Goal: Check status: Check status

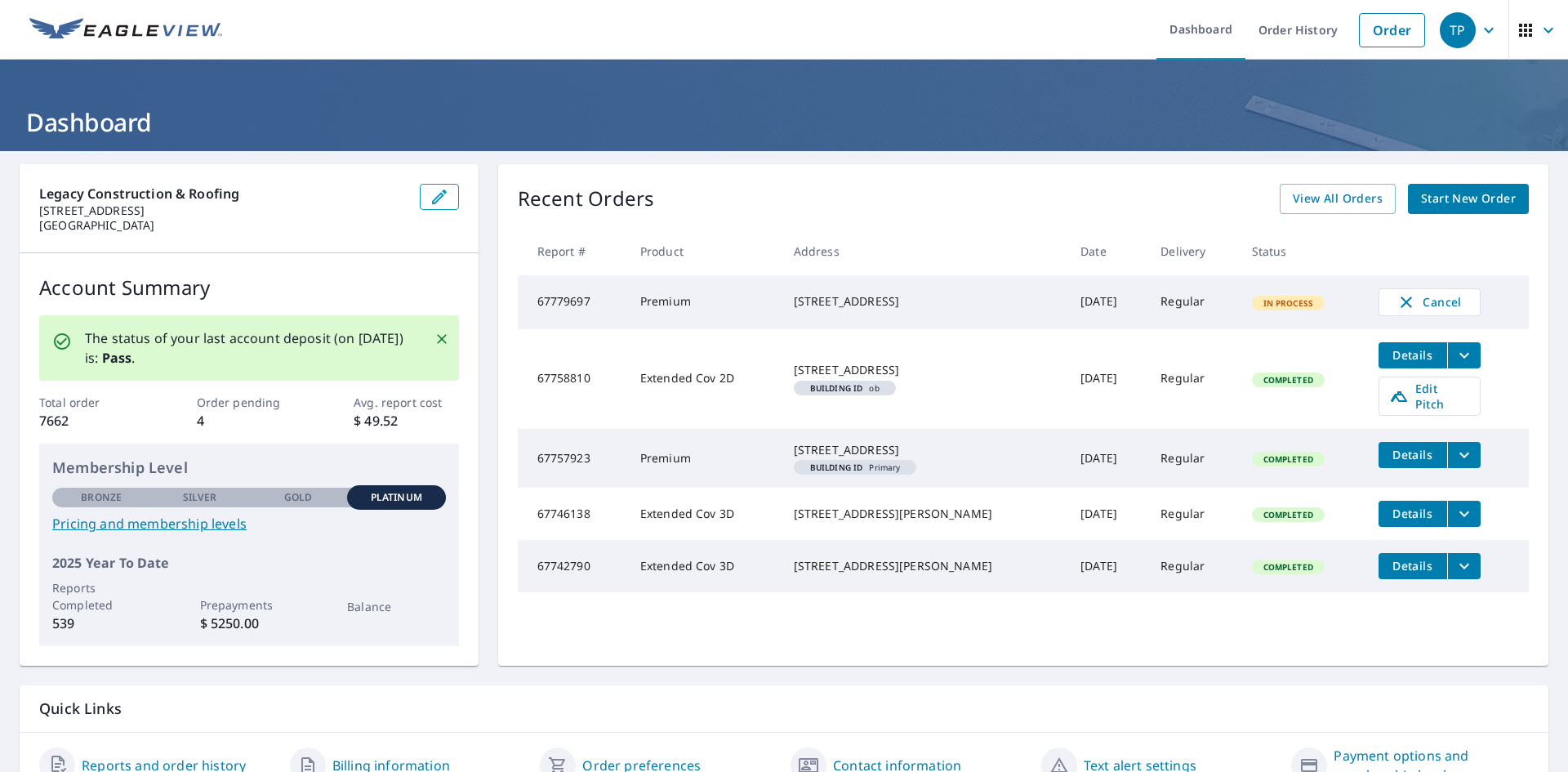
scroll to position [81, 0]
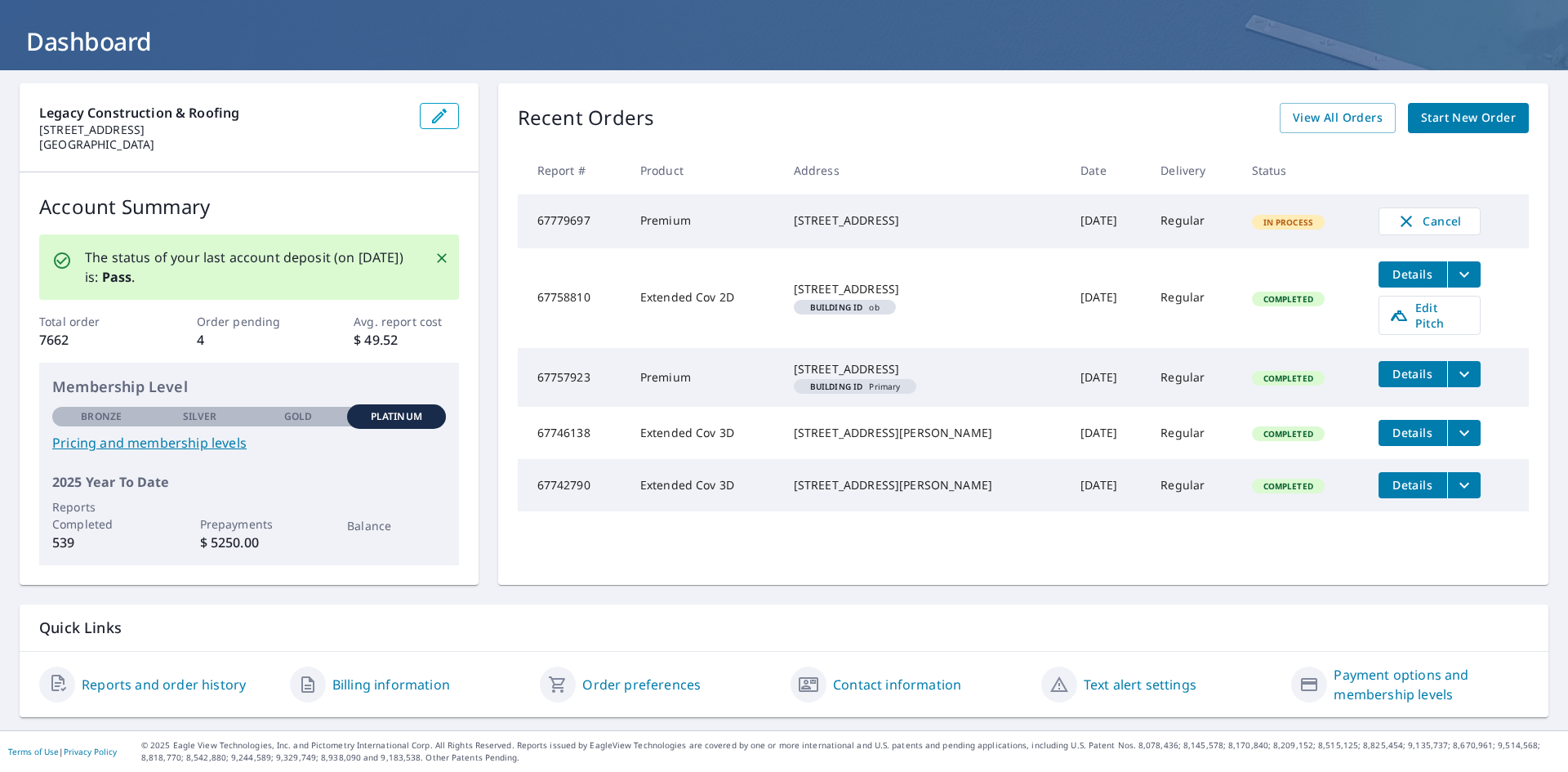
click at [147, 690] on link "Reports and order history" at bounding box center [163, 685] width 164 height 20
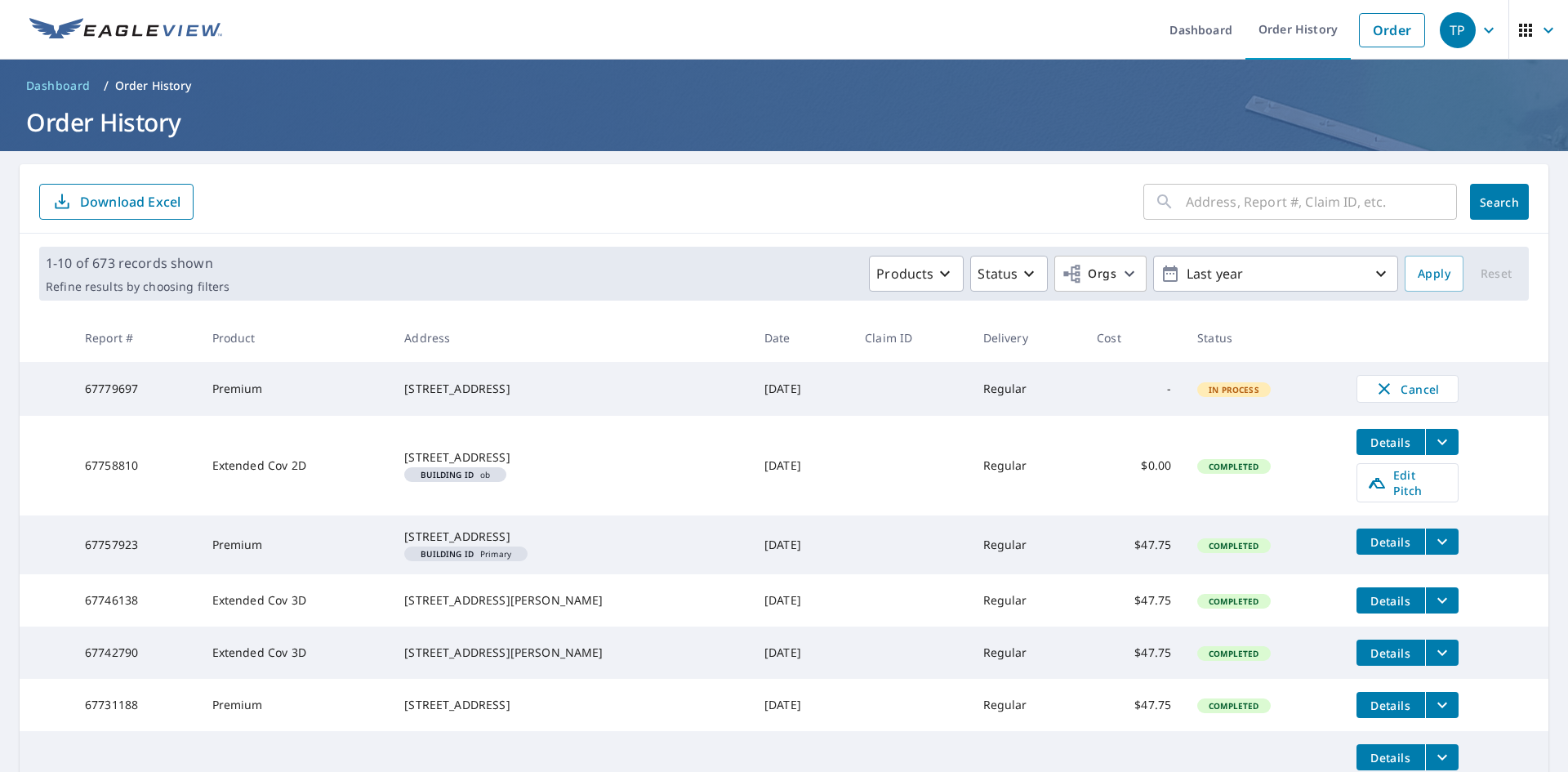
click at [1209, 204] on input "text" at bounding box center [1322, 202] width 271 height 46
type input "67618800"
click button "Search" at bounding box center [1499, 202] width 59 height 36
